Goal: Task Accomplishment & Management: Manage account settings

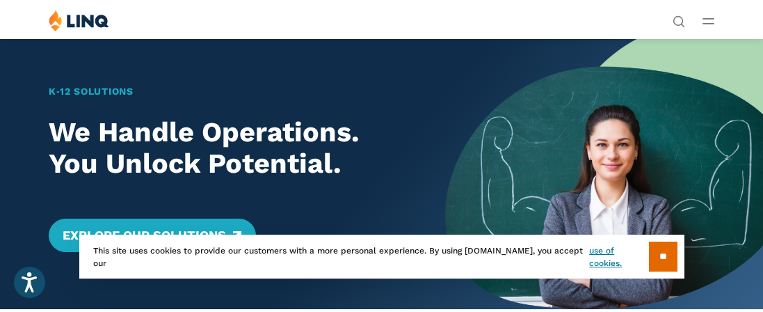
click at [707, 22] on icon "Open Main Menu" at bounding box center [708, 21] width 12 height 6
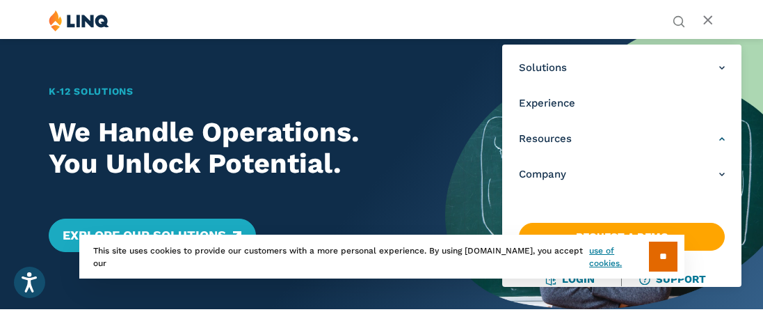
scroll to position [83, 0]
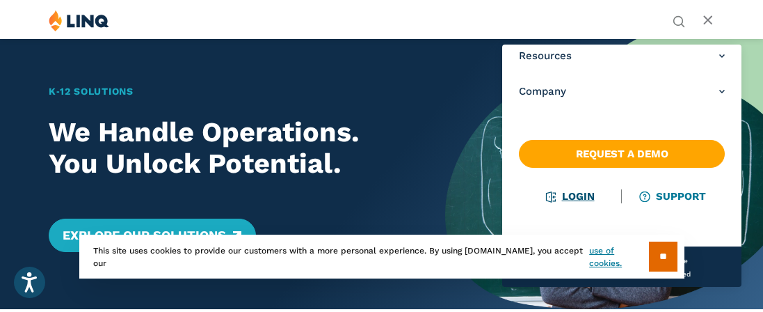
click at [572, 195] on link "Login" at bounding box center [571, 196] width 48 height 13
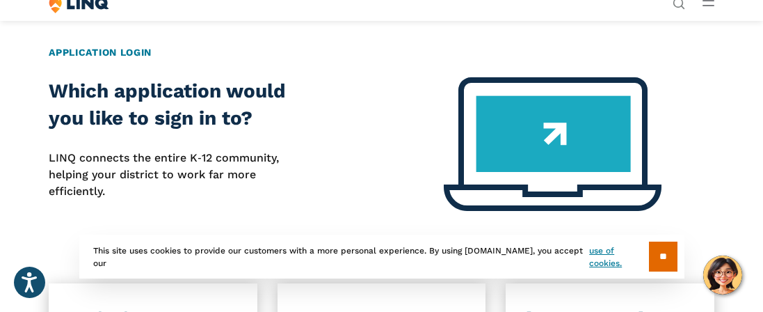
scroll to position [421, 0]
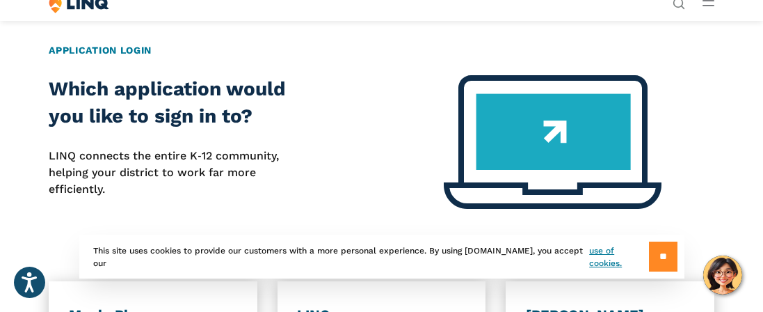
click at [661, 257] on input "**" at bounding box center [663, 256] width 29 height 30
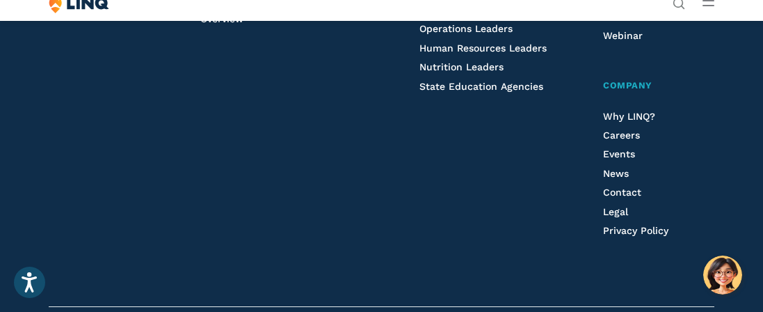
scroll to position [1787, 0]
